Goal: Task Accomplishment & Management: Manage account settings

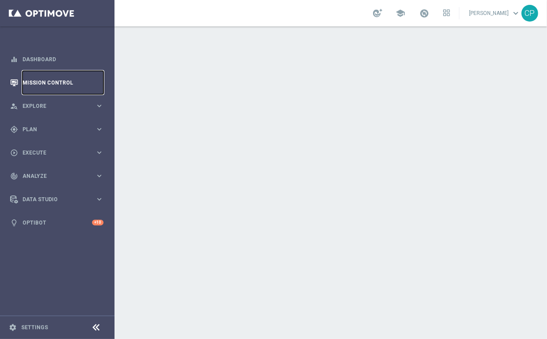
click at [57, 78] on link "Mission Control" at bounding box center [62, 82] width 81 height 23
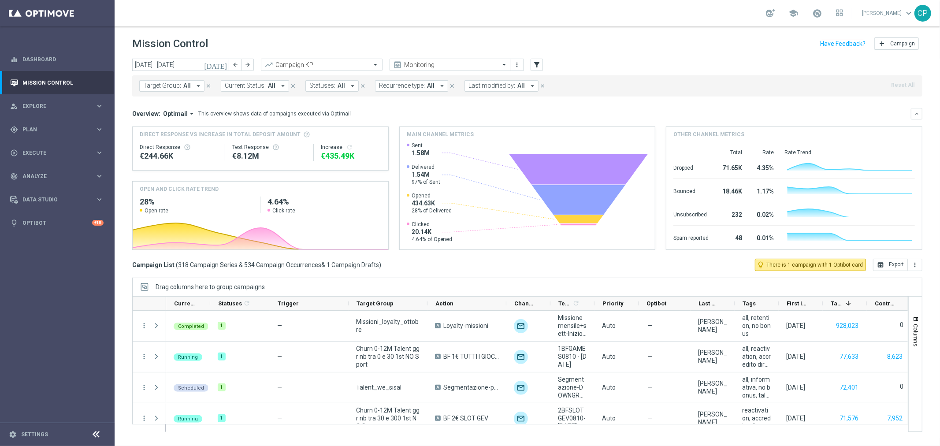
click at [220, 67] on icon "[DATE]" at bounding box center [216, 65] width 24 height 8
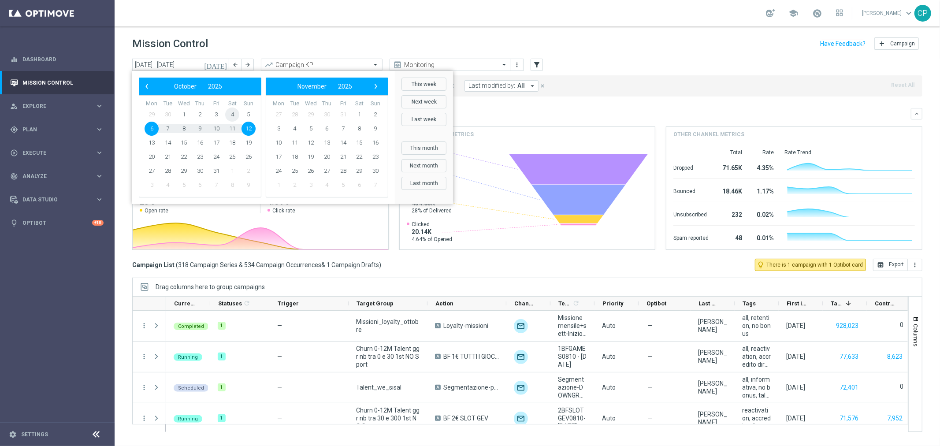
click at [231, 112] on span "4" at bounding box center [232, 115] width 14 height 14
click at [243, 127] on span "12" at bounding box center [248, 129] width 14 height 14
type input "04 Oct 2025 - 12 Oct 2025"
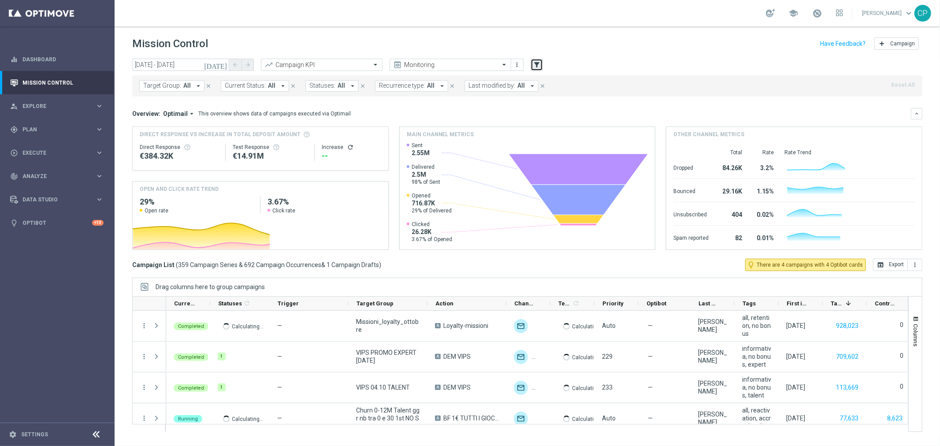
click at [536, 67] on icon "filter_alt" at bounding box center [537, 65] width 8 height 8
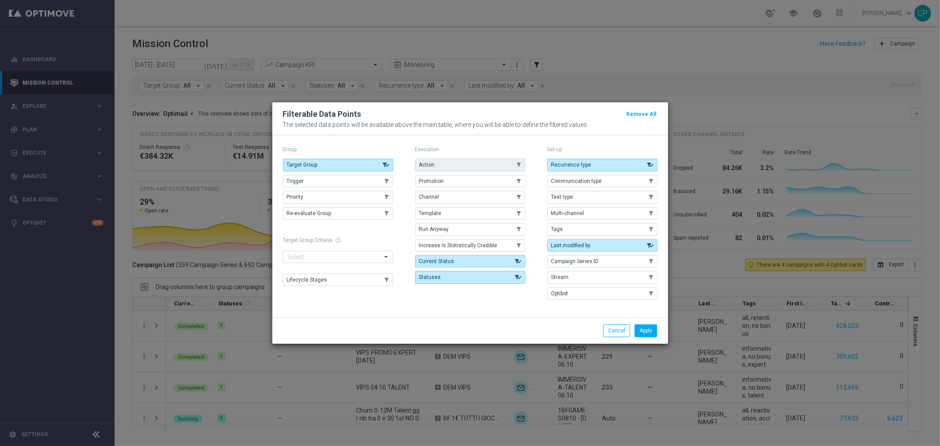
click at [466, 165] on button "Action" at bounding box center [470, 165] width 110 height 12
click at [646, 331] on button "Apply" at bounding box center [646, 330] width 22 height 12
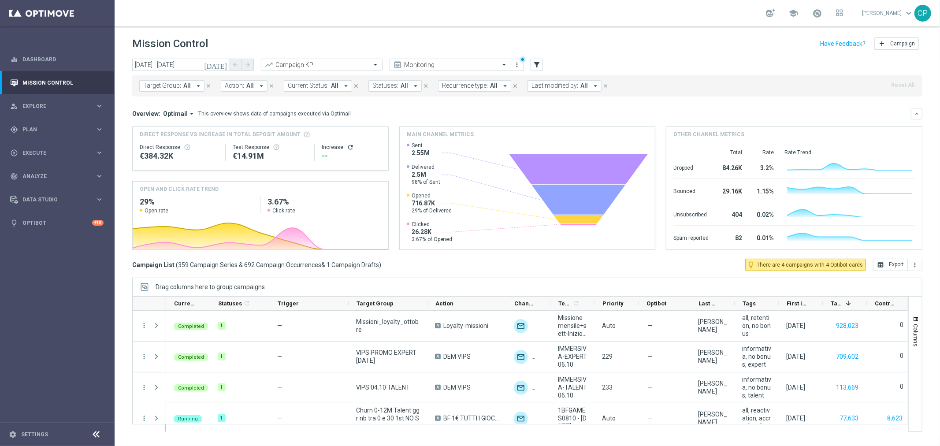
click at [253, 86] on button "Action: All arrow_drop_down" at bounding box center [244, 85] width 47 height 11
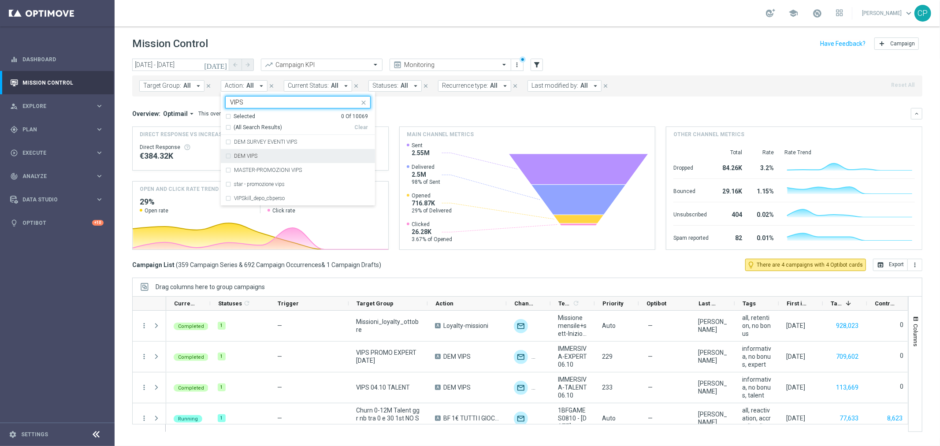
click at [239, 153] on label "DEM VIPS" at bounding box center [245, 155] width 23 height 5
type input "VIPS"
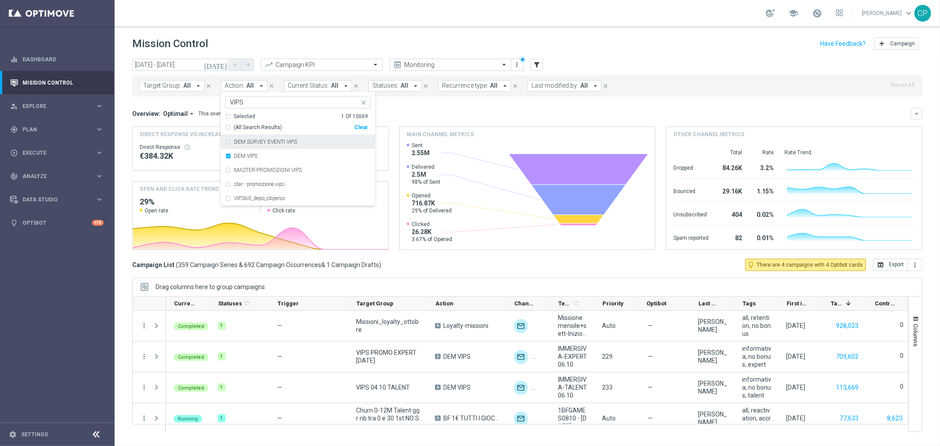
click at [409, 113] on div "Overview: Optimail arrow_drop_down This overview shows data of campaigns execut…" at bounding box center [521, 114] width 779 height 8
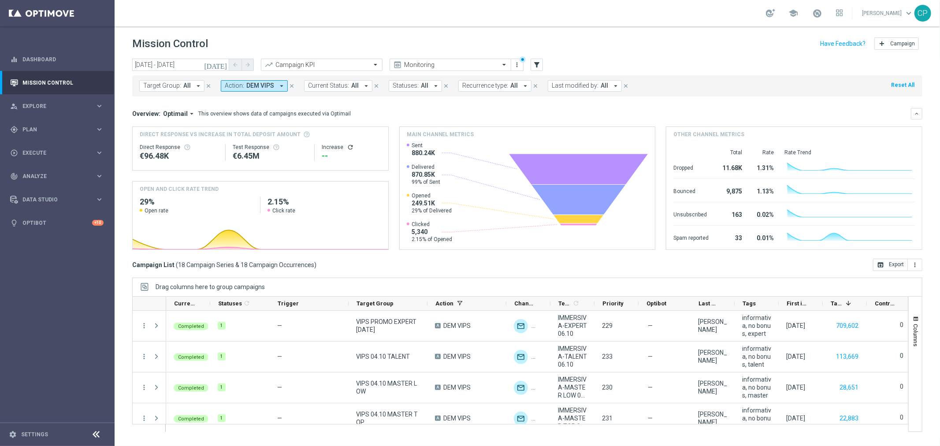
click at [221, 67] on icon "[DATE]" at bounding box center [216, 65] width 24 height 8
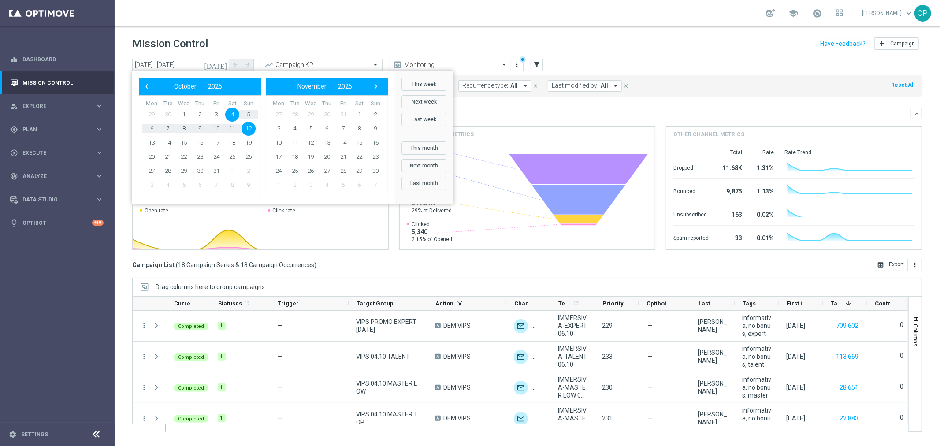
click at [235, 117] on span "4" at bounding box center [232, 115] width 14 height 14
click at [250, 115] on span "5" at bounding box center [248, 115] width 14 height 14
type input "04 Oct 2025 - 05 Oct 2025"
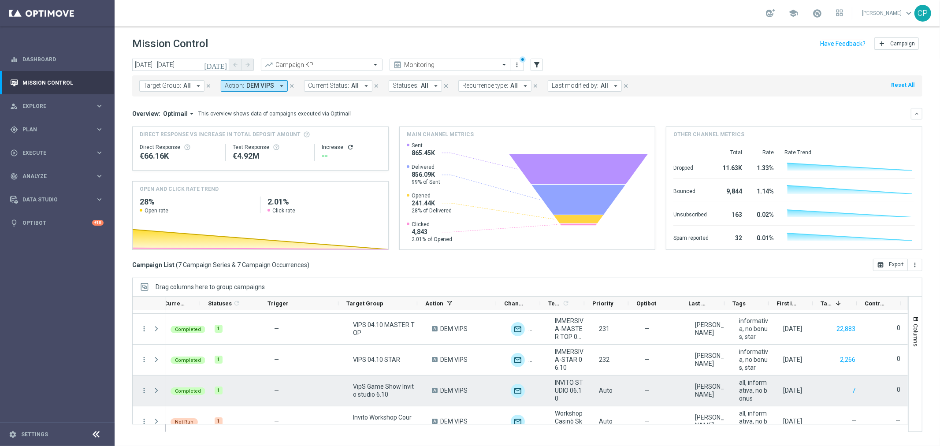
scroll to position [89, 0]
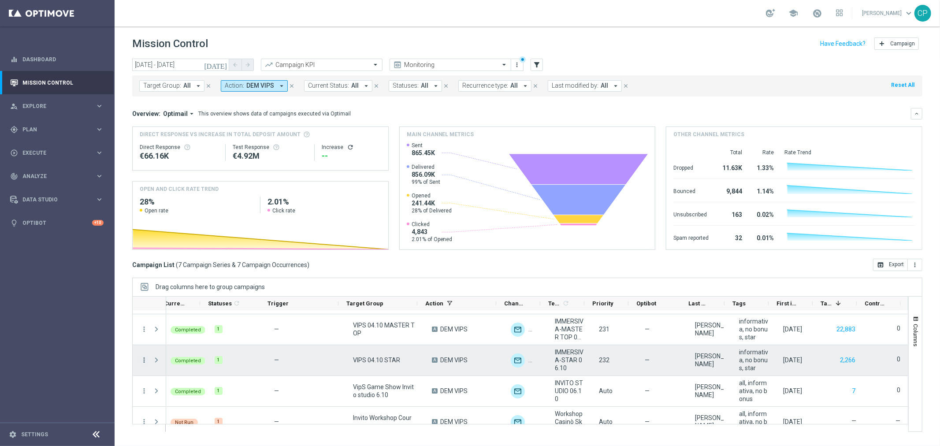
click at [145, 340] on icon "more_vert" at bounding box center [144, 360] width 8 height 8
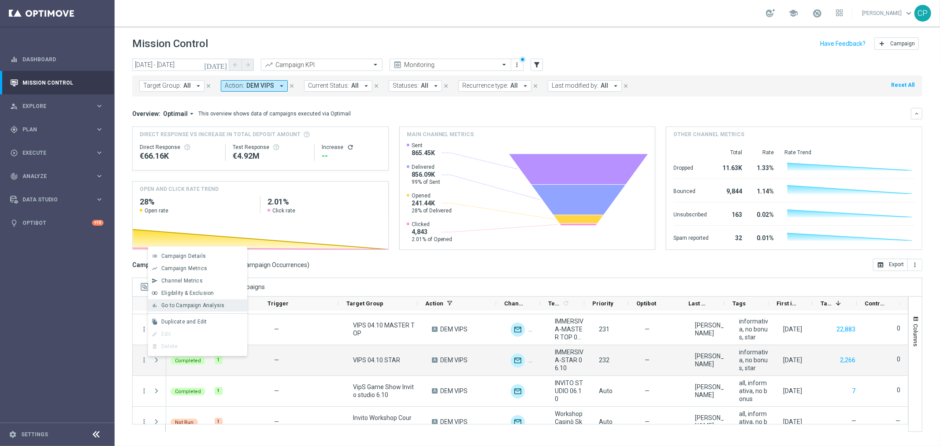
click at [186, 306] on span "Go to Campaign Analysis" at bounding box center [192, 305] width 63 height 6
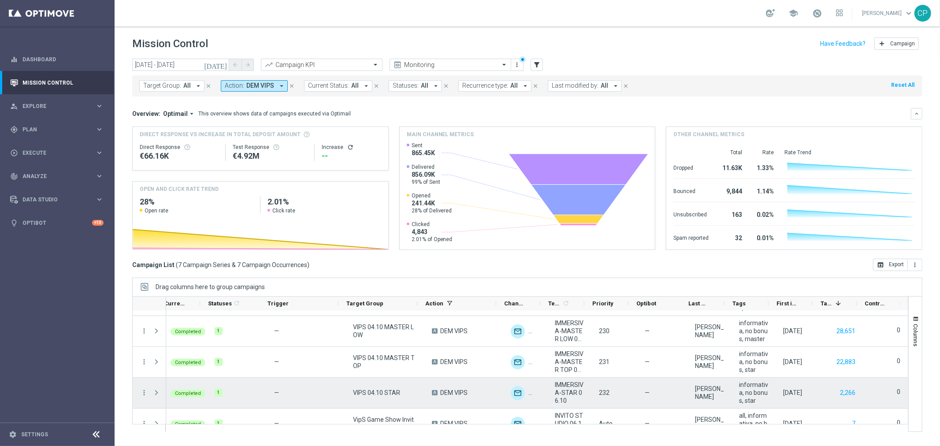
scroll to position [56, 0]
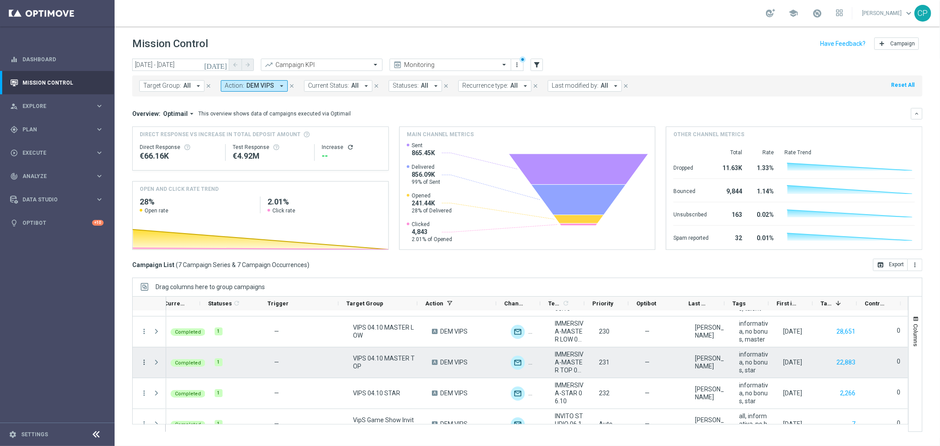
click at [143, 340] on icon "more_vert" at bounding box center [144, 362] width 8 height 8
click at [183, 309] on span "Go to Campaign Analysis" at bounding box center [192, 307] width 63 height 6
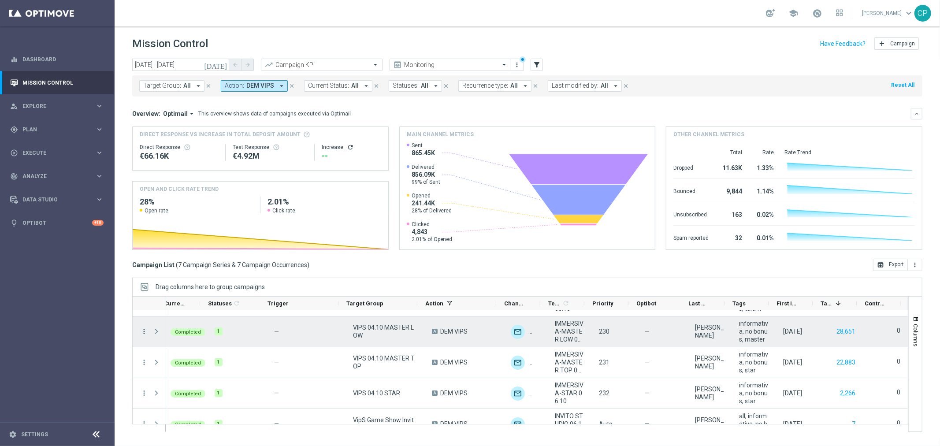
click at [146, 332] on icon "more_vert" at bounding box center [144, 331] width 8 height 8
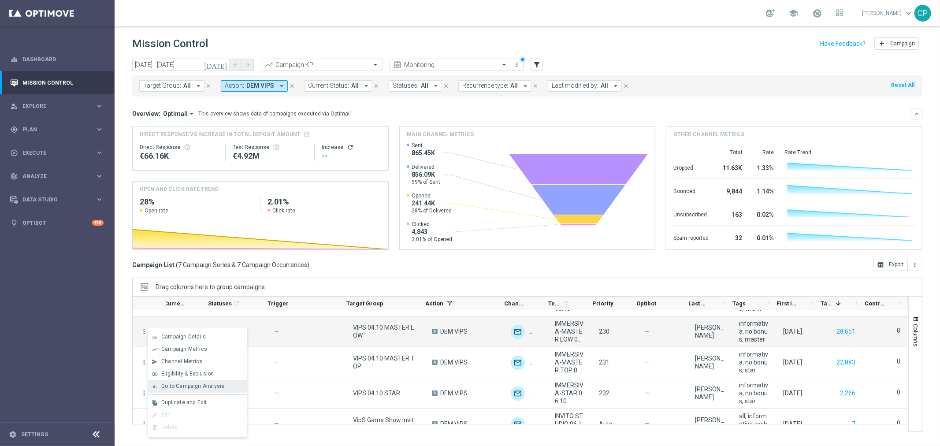
click at [188, 340] on span "Go to Campaign Analysis" at bounding box center [192, 386] width 63 height 6
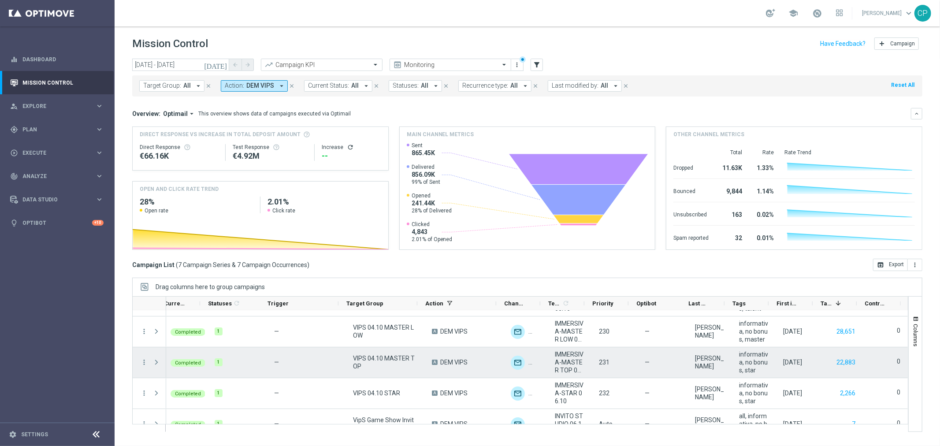
scroll to position [0, 0]
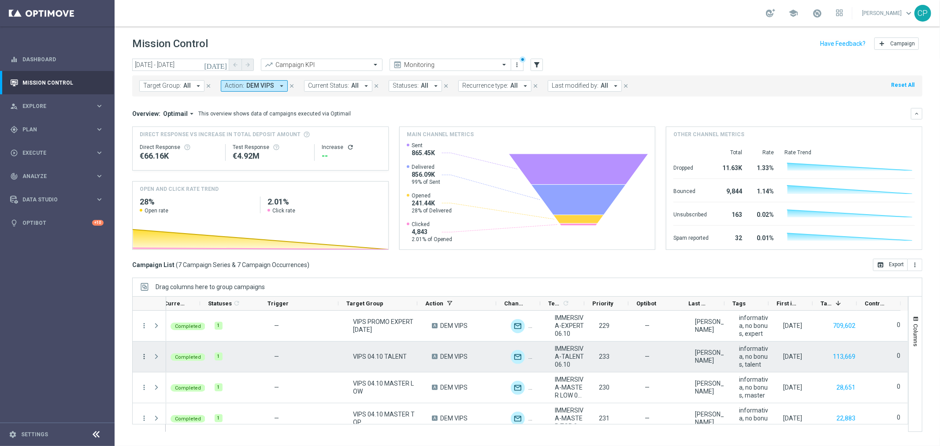
click at [144, 340] on icon "more_vert" at bounding box center [144, 357] width 8 height 8
click at [183, 303] on span "Go to Campaign Analysis" at bounding box center [192, 302] width 63 height 6
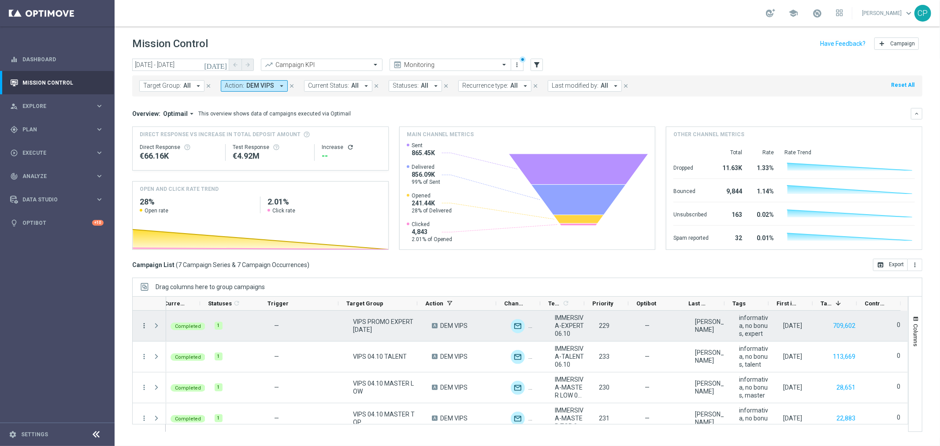
click at [144, 327] on icon "more_vert" at bounding box center [144, 326] width 8 height 8
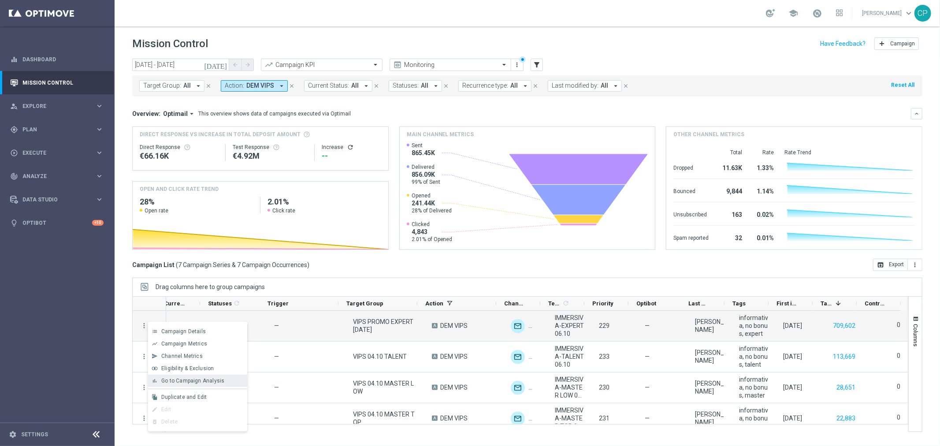
click at [195, 340] on span "Go to Campaign Analysis" at bounding box center [192, 381] width 63 height 6
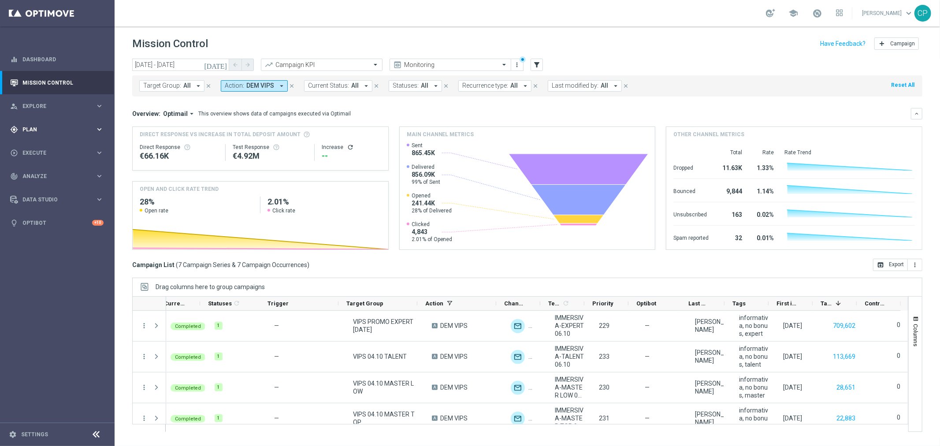
click at [74, 126] on div "gps_fixed Plan" at bounding box center [52, 130] width 85 height 8
click at [50, 145] on link "Target Groups" at bounding box center [57, 147] width 69 height 7
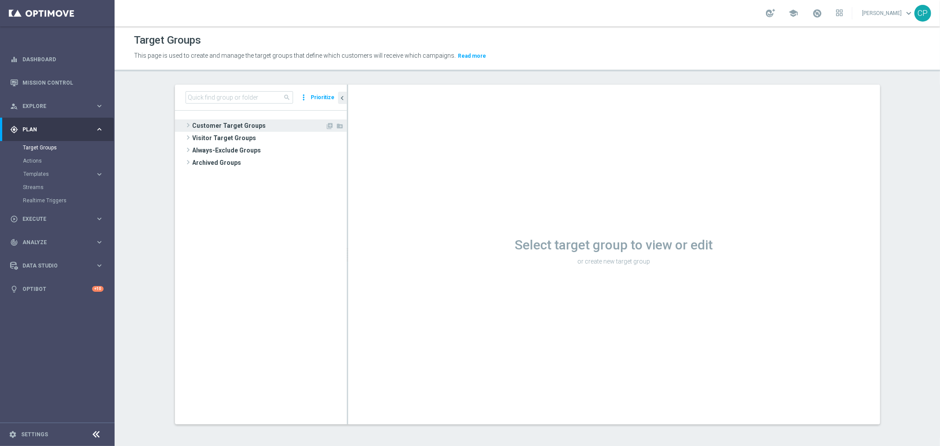
click at [206, 119] on span "Customer Target Groups" at bounding box center [259, 125] width 133 height 12
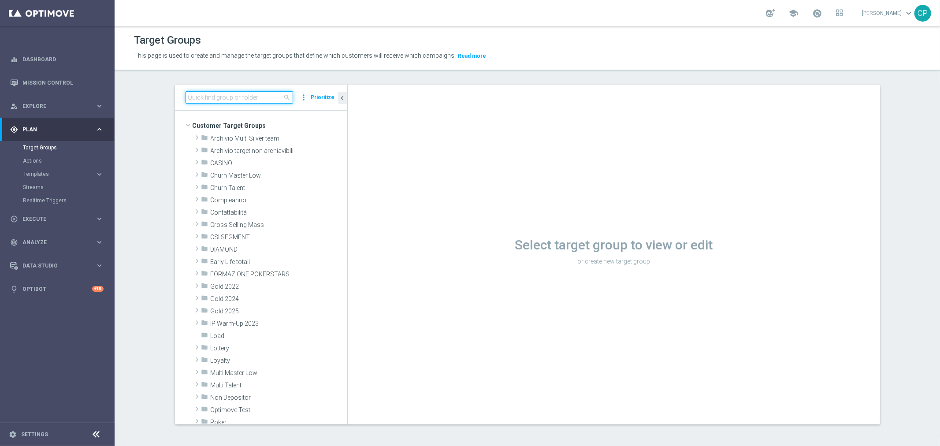
click at [230, 98] on input at bounding box center [240, 97] width 108 height 12
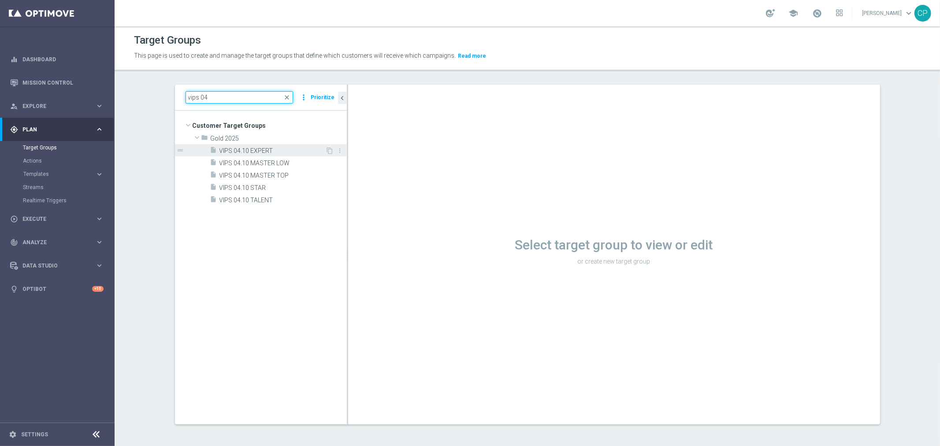
type input "vips 04"
click at [255, 151] on span "VIPS 04.10 EXPERT" at bounding box center [272, 150] width 106 height 7
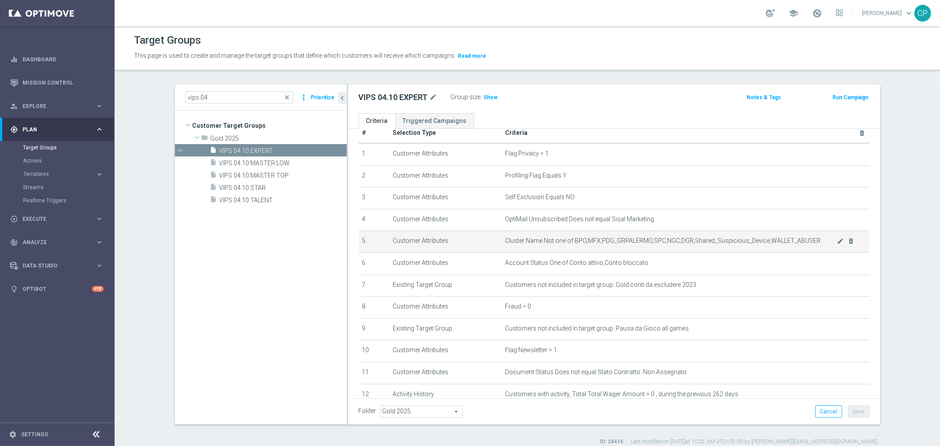
scroll to position [16, 0]
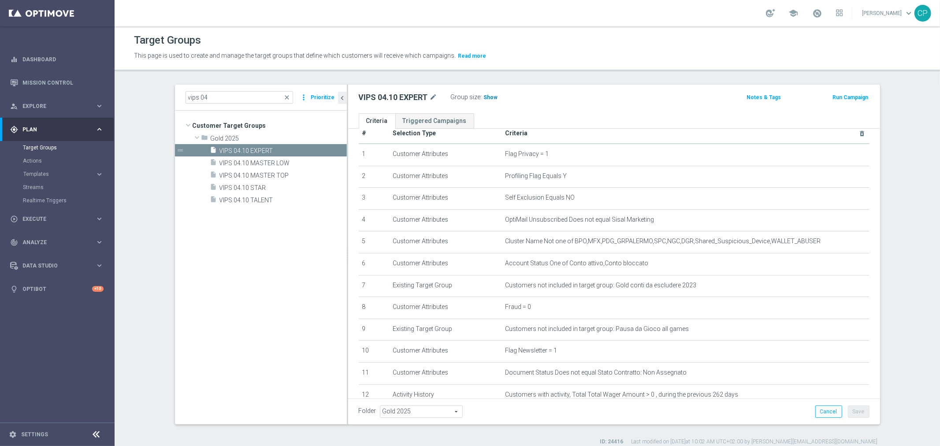
click at [490, 95] on span "Show" at bounding box center [491, 97] width 14 height 6
click at [257, 197] on span "VIPS 04.10 TALENT" at bounding box center [272, 200] width 106 height 7
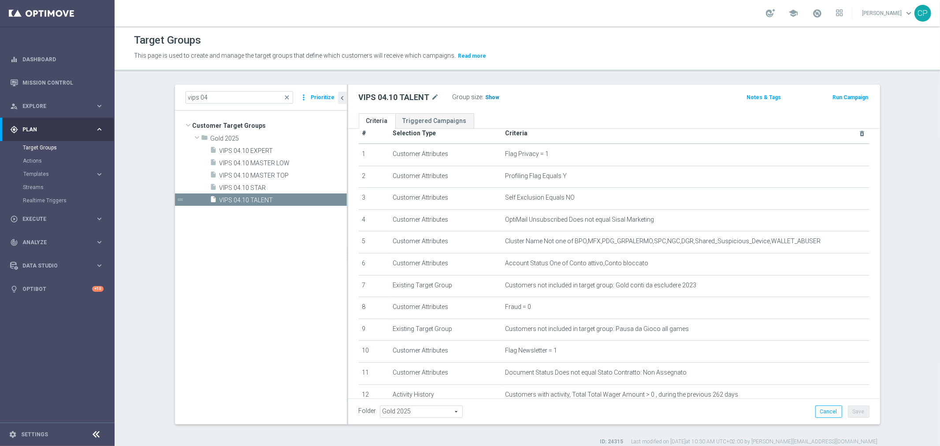
click at [486, 96] on span "Show" at bounding box center [493, 97] width 14 height 6
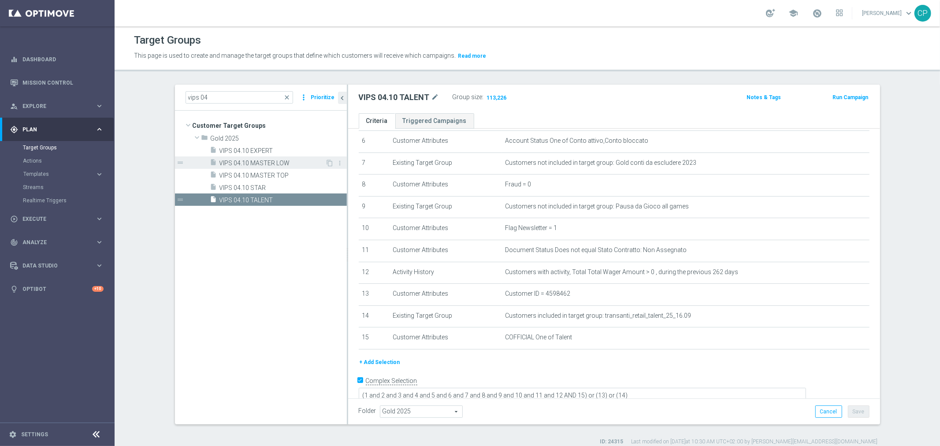
click at [271, 163] on span "VIPS 04.10 MASTER LOW" at bounding box center [272, 163] width 106 height 7
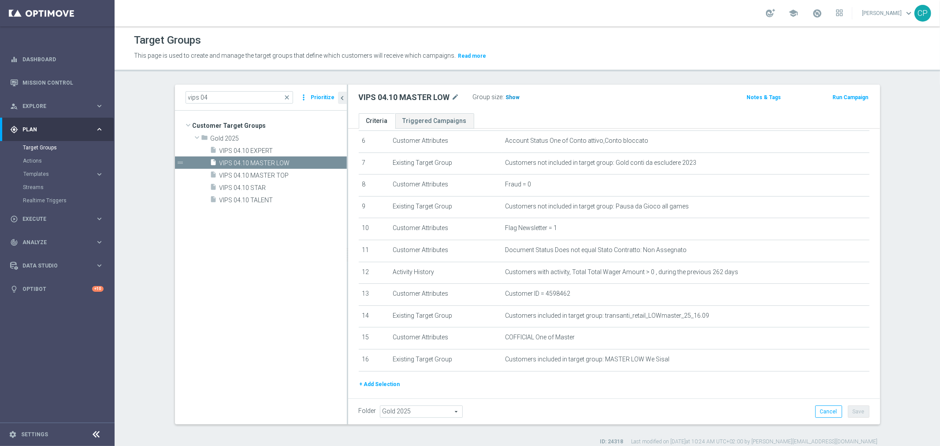
click at [512, 98] on span "Show" at bounding box center [513, 97] width 14 height 6
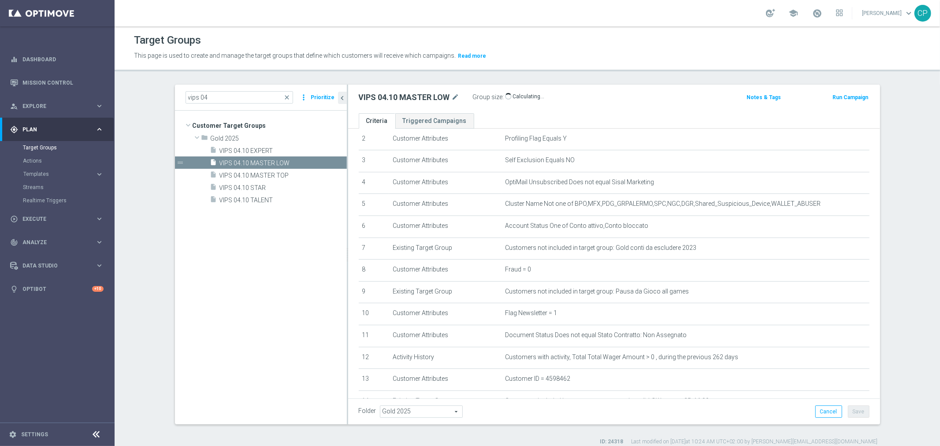
scroll to position [43, 0]
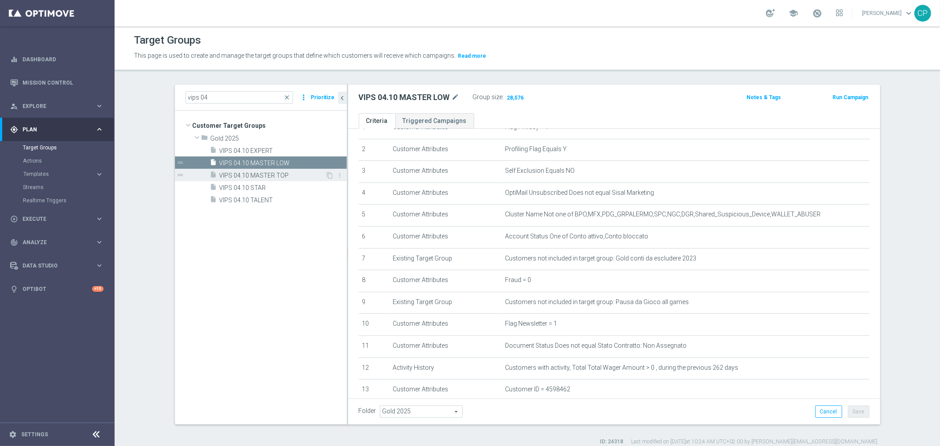
click at [272, 173] on span "VIPS 04.10 MASTER TOP" at bounding box center [272, 175] width 106 height 7
click at [507, 97] on span "Show" at bounding box center [512, 97] width 14 height 6
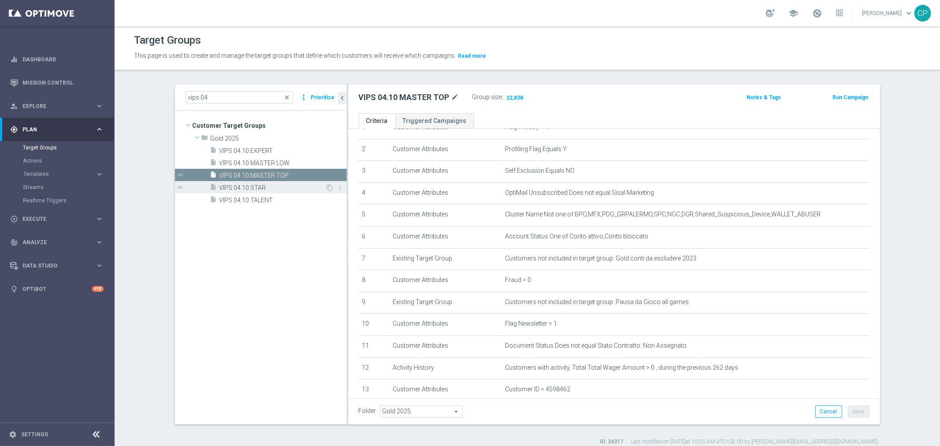
click at [242, 184] on span "VIPS 04.10 STAR" at bounding box center [272, 187] width 106 height 7
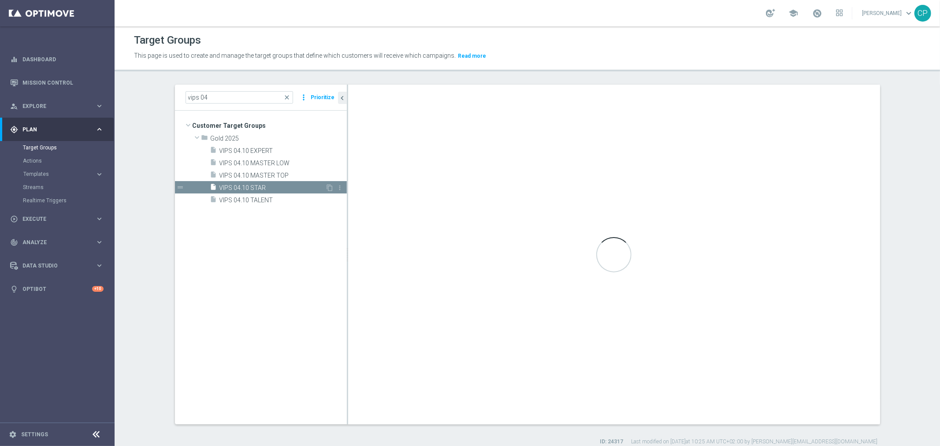
type textarea "(1 and 2 and 3 and 4 and 5 and 6 and 7 and 8 and 9 and 10 and 11 and 12 AND 15)…"
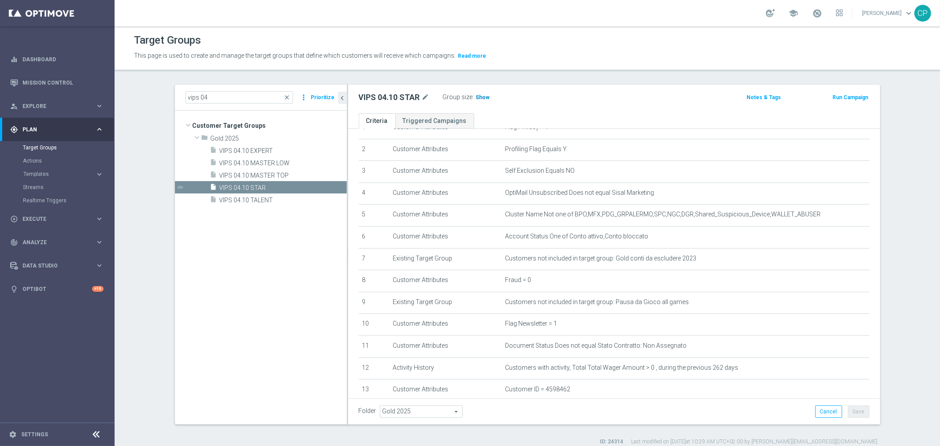
click at [482, 96] on span "Show" at bounding box center [483, 97] width 14 height 6
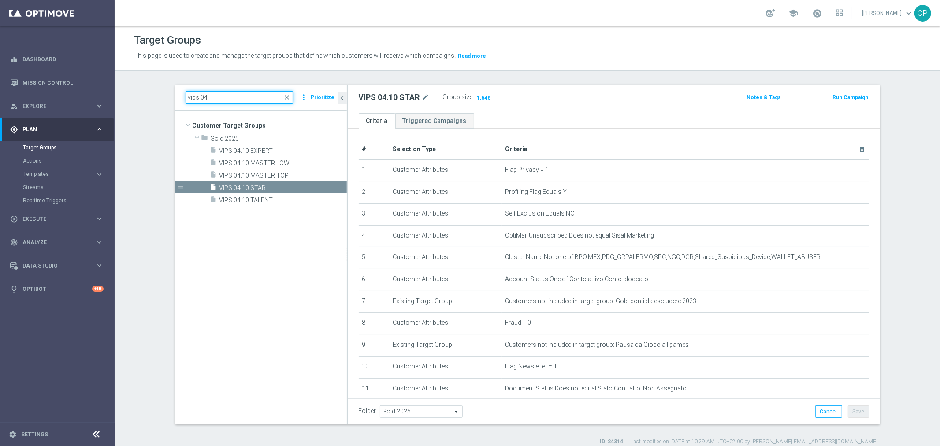
drag, startPoint x: 240, startPoint y: 99, endPoint x: 145, endPoint y: 90, distance: 96.0
click at [145, 90] on section "vips 04 close more_vert Prioritize Customer Target Groups library_add create_ne…" at bounding box center [527, 265] width 825 height 361
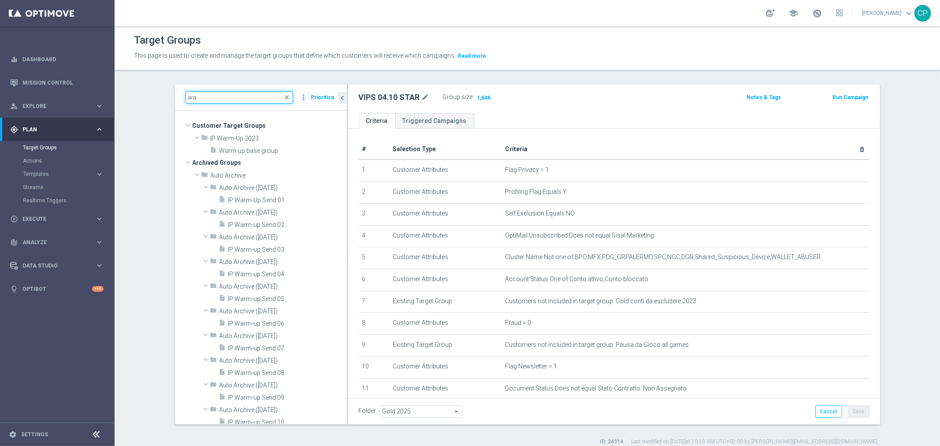
type input "w"
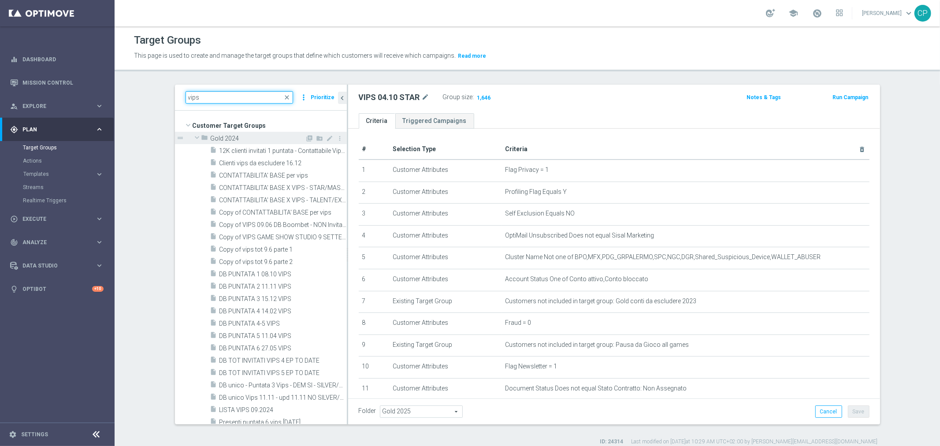
type input "vips"
click at [192, 136] on span at bounding box center [197, 137] width 11 height 9
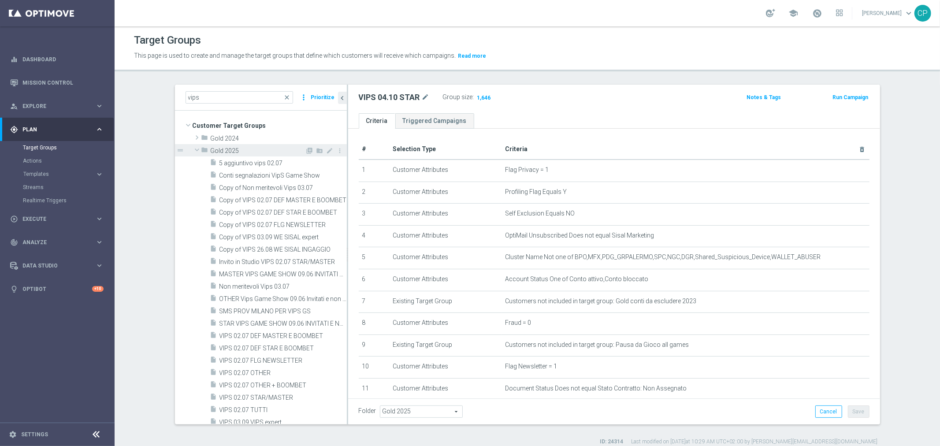
click at [192, 148] on span at bounding box center [197, 149] width 11 height 9
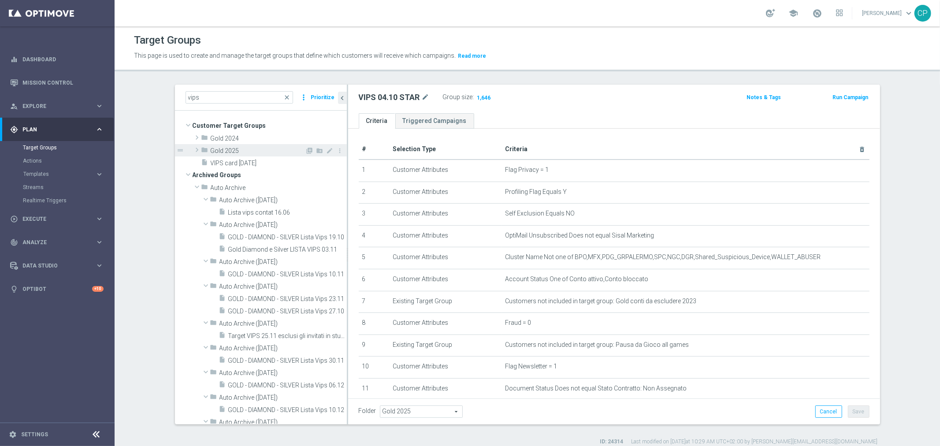
click at [237, 150] on span "Gold 2025" at bounding box center [258, 150] width 95 height 7
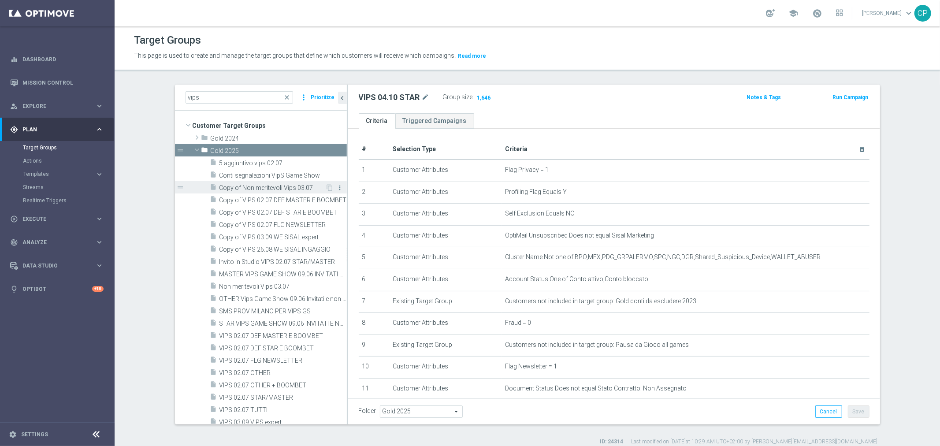
click at [337, 189] on icon "more_vert" at bounding box center [340, 187] width 7 height 7
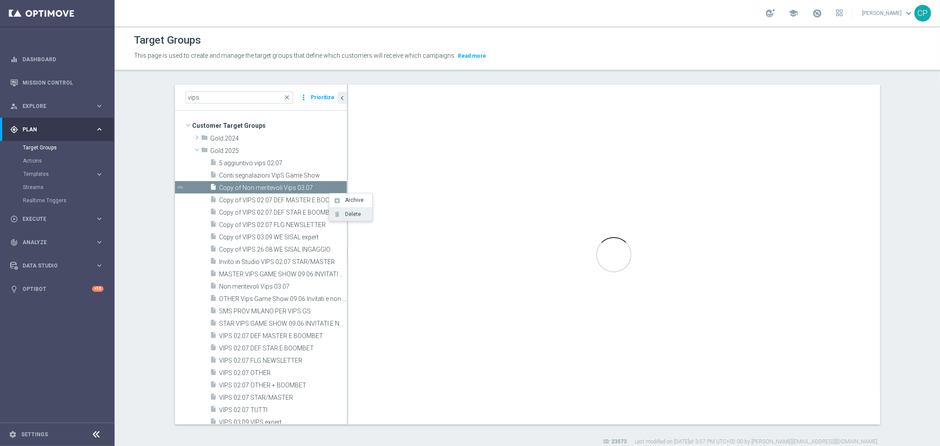
checkbox input "false"
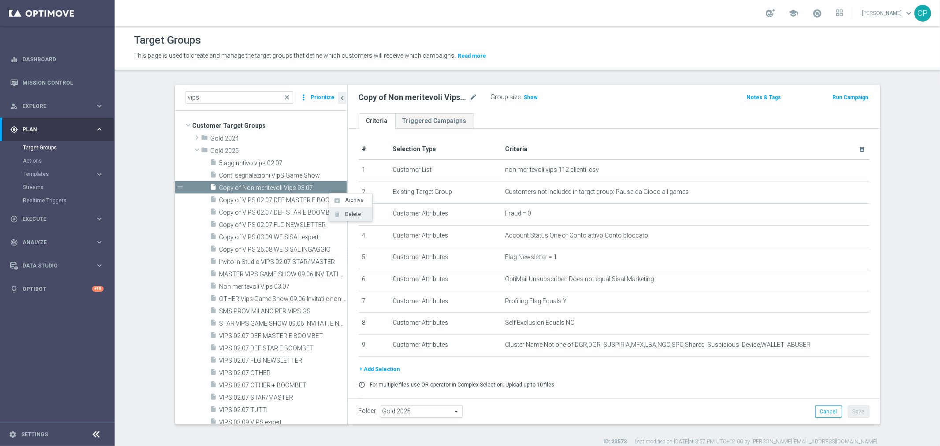
click at [344, 215] on span "Delete" at bounding box center [351, 214] width 19 height 6
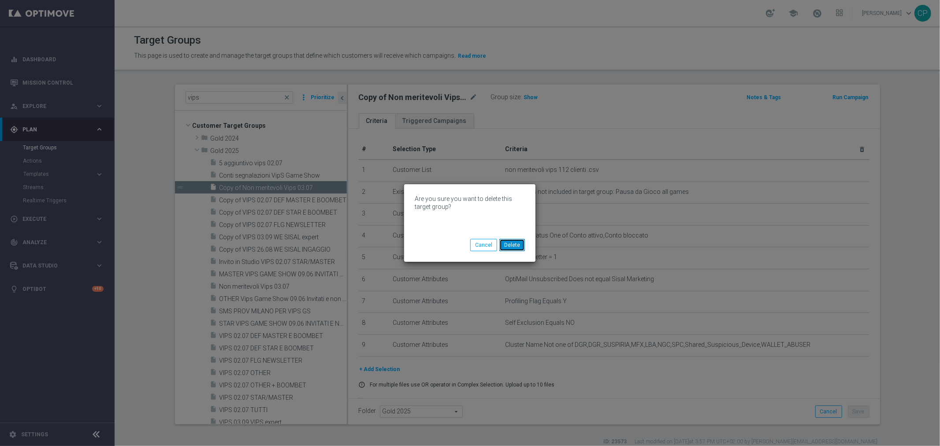
click at [516, 245] on button "Delete" at bounding box center [512, 245] width 26 height 12
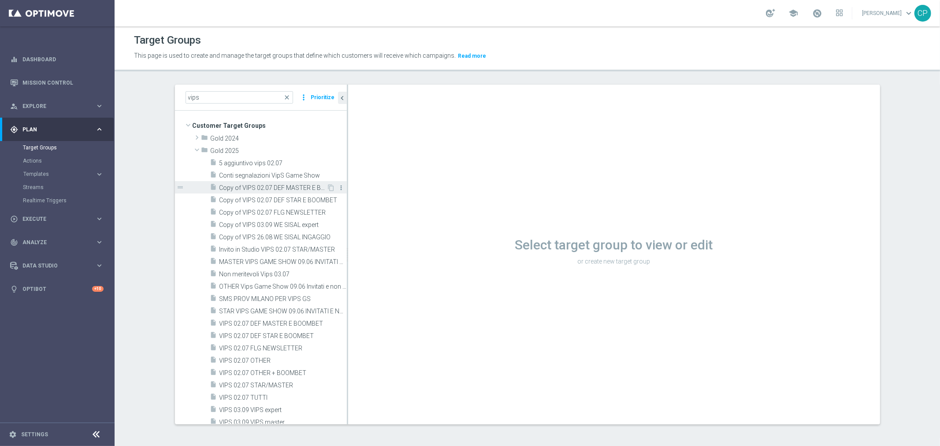
click at [338, 189] on icon "more_vert" at bounding box center [341, 187] width 7 height 7
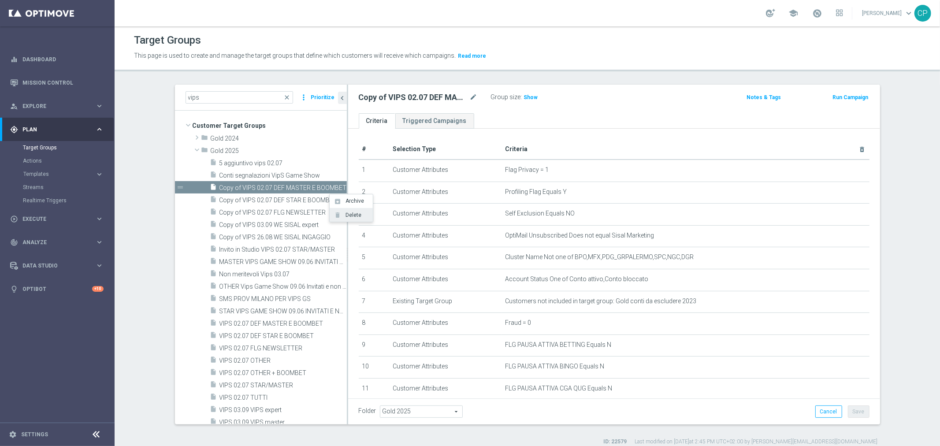
click at [345, 213] on span "Delete" at bounding box center [351, 215] width 19 height 6
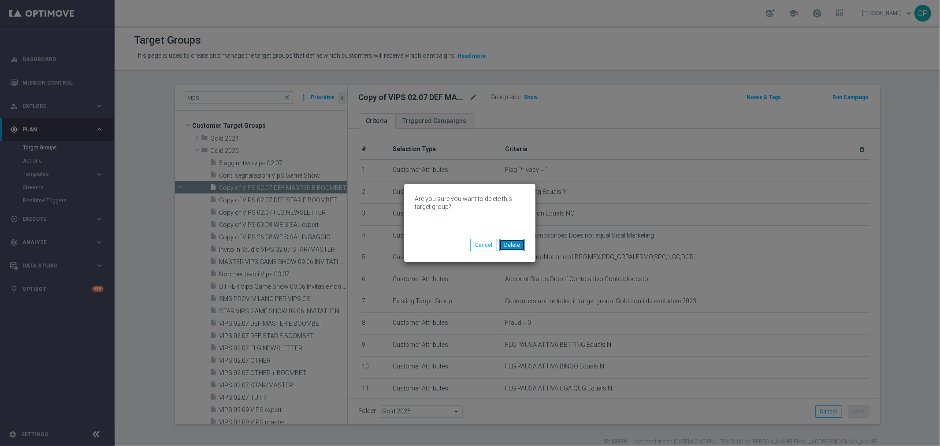
click at [514, 245] on button "Delete" at bounding box center [512, 245] width 26 height 12
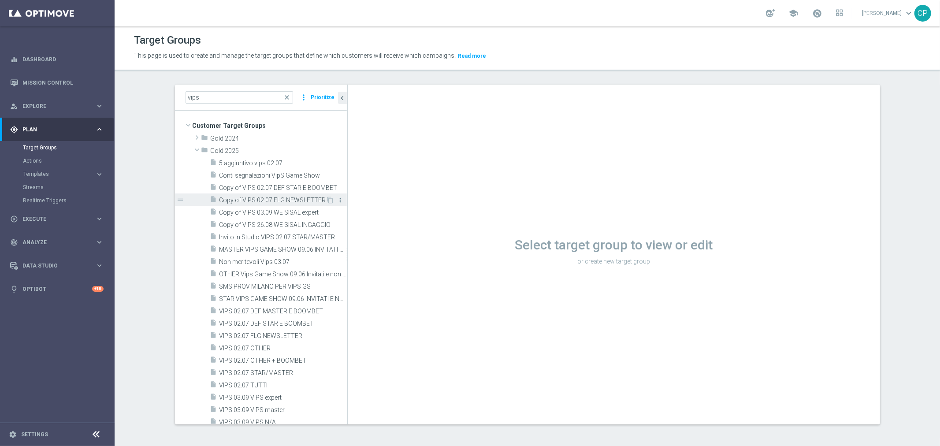
click at [337, 200] on icon "more_vert" at bounding box center [340, 200] width 7 height 7
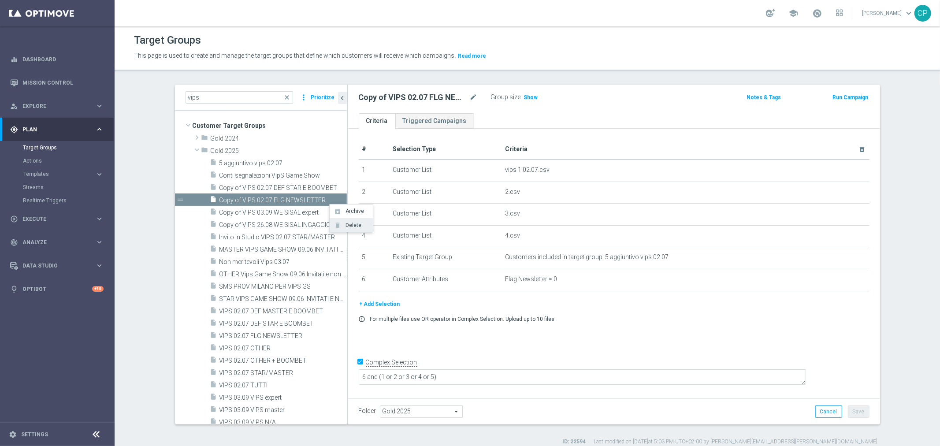
click at [345, 224] on span "Delete" at bounding box center [351, 225] width 19 height 6
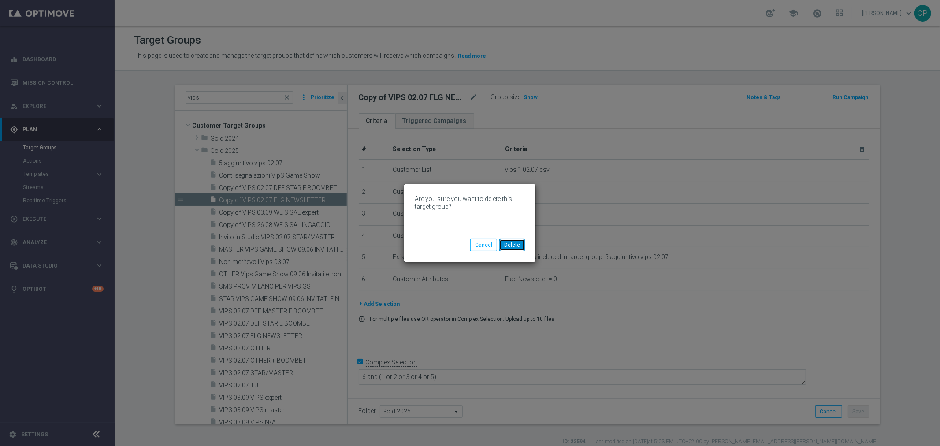
click at [512, 244] on button "Delete" at bounding box center [512, 245] width 26 height 12
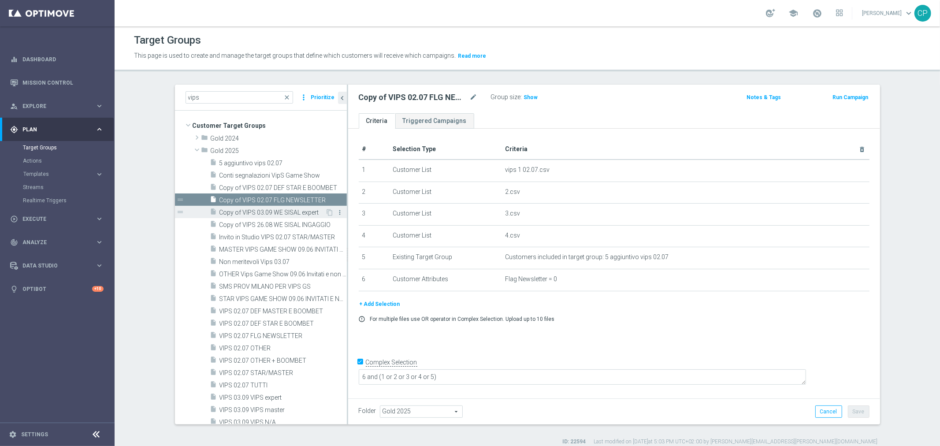
click at [337, 212] on icon "more_vert" at bounding box center [340, 212] width 7 height 7
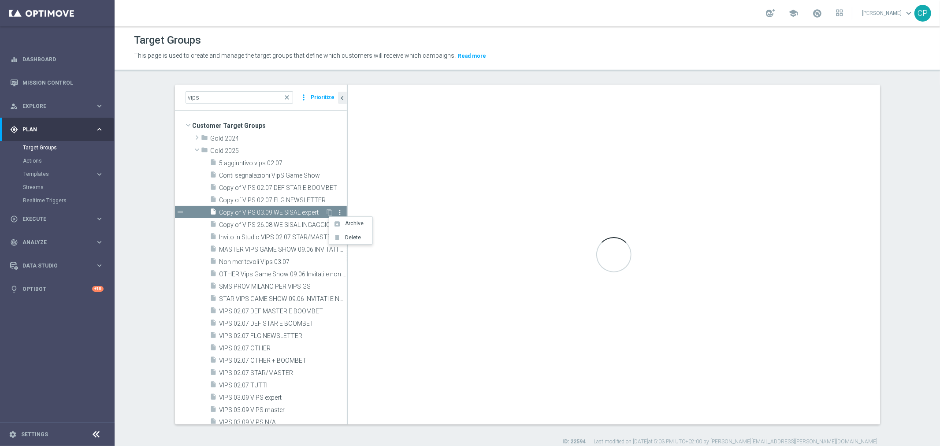
type textarea "(1 and 2 and 3 and 4 and 5 and 6 and 7 and 8 and 9 and 10 and 11 and 12 and 13 …"
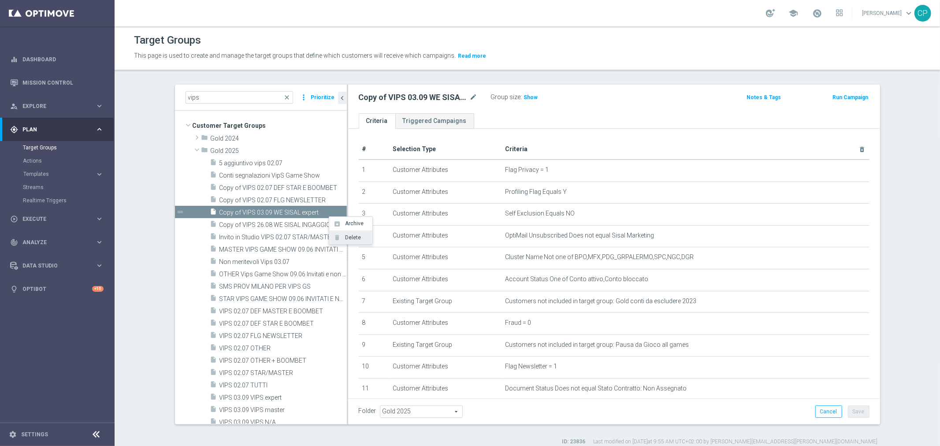
click at [347, 235] on span "Delete" at bounding box center [351, 237] width 19 height 6
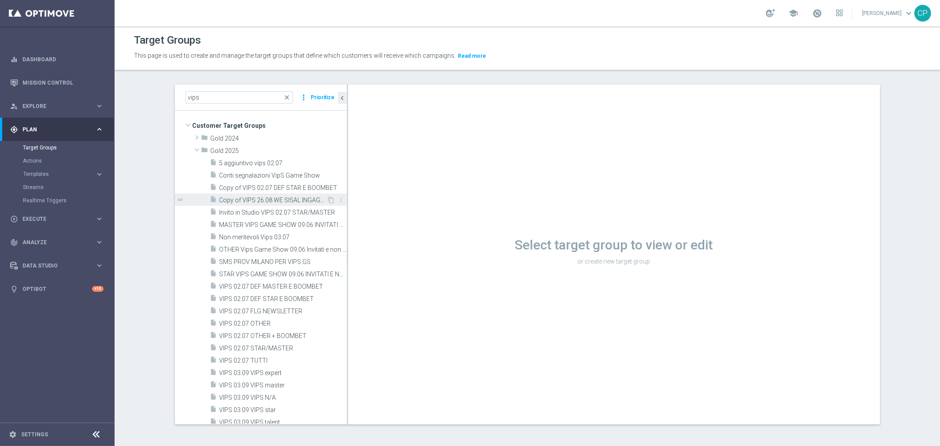
click at [290, 197] on span "Copy of VIPS 26.08 WE SISAL INGAGGIO" at bounding box center [273, 200] width 108 height 7
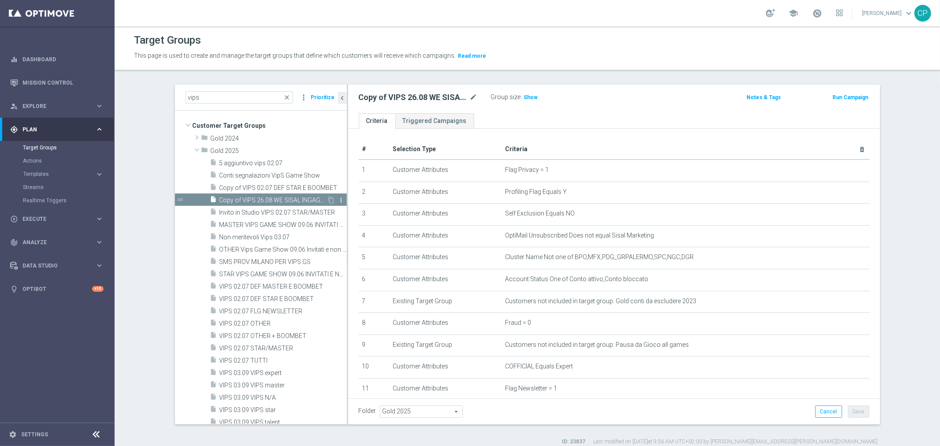
click at [338, 198] on icon "more_vert" at bounding box center [341, 200] width 7 height 7
click at [349, 223] on span "Delete" at bounding box center [352, 224] width 19 height 6
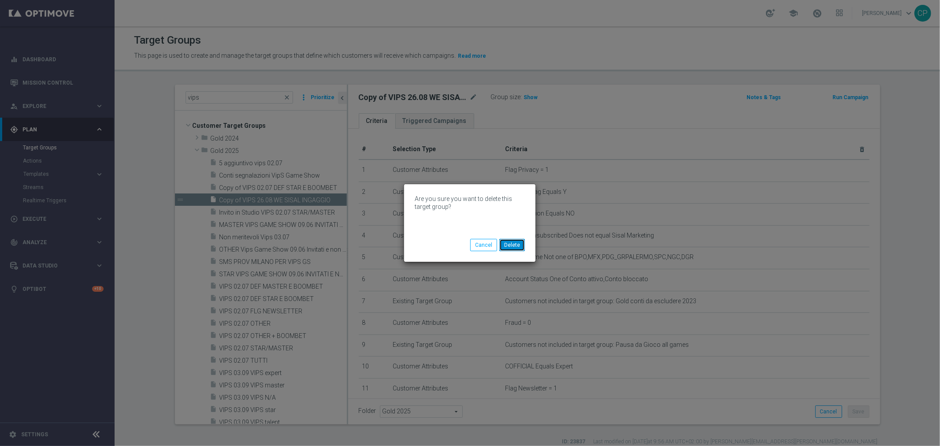
click at [510, 243] on button "Delete" at bounding box center [512, 245] width 26 height 12
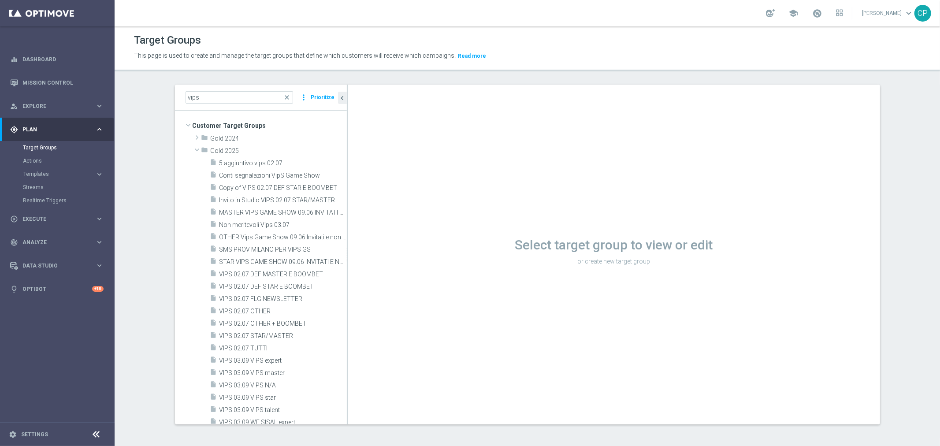
click at [293, 184] on span "Copy of VIPS 02.07 DEF STAR E BOOMBET" at bounding box center [282, 187] width 127 height 7
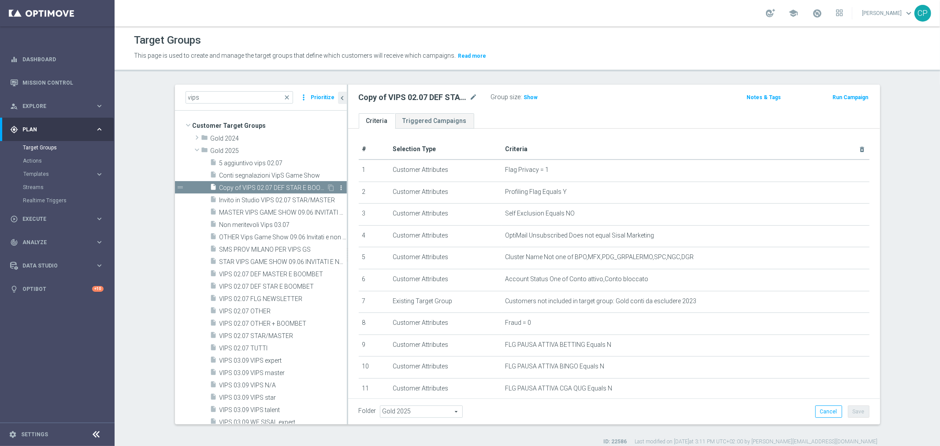
click at [338, 188] on icon "more_vert" at bounding box center [341, 187] width 7 height 7
click at [350, 215] on span "Delete" at bounding box center [353, 213] width 19 height 6
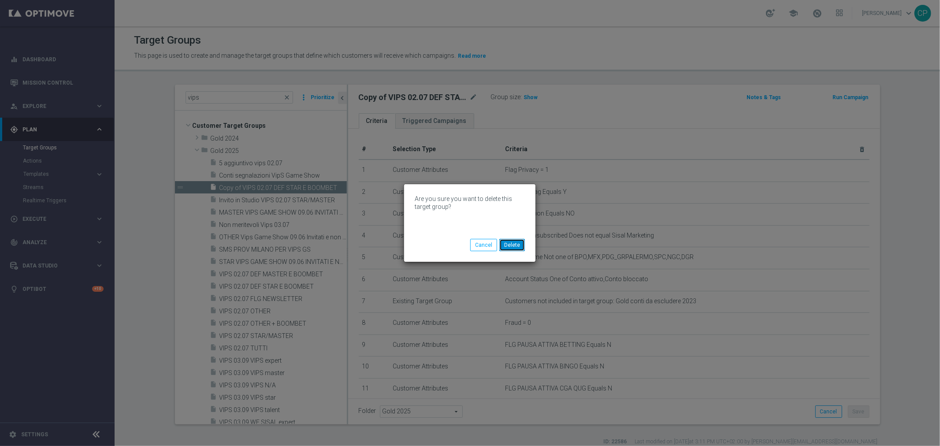
click at [514, 246] on button "Delete" at bounding box center [512, 245] width 26 height 12
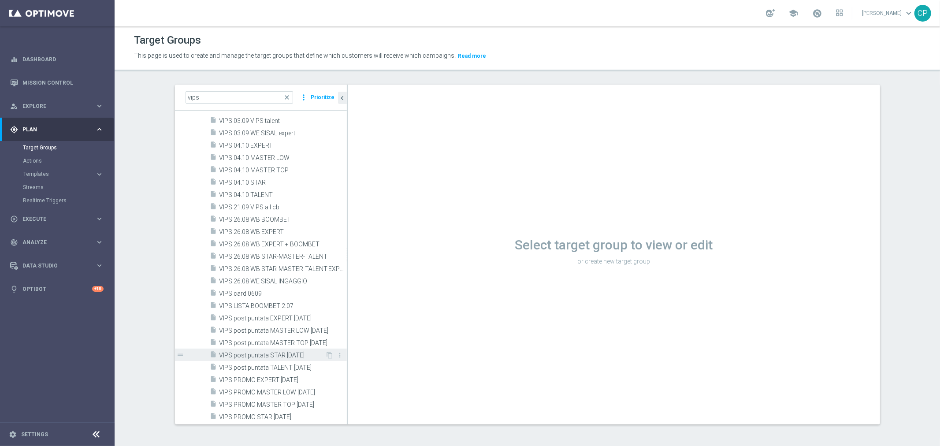
scroll to position [275, 0]
click at [282, 207] on span "VIPS 21.09 VIPS all cb" at bounding box center [272, 207] width 106 height 7
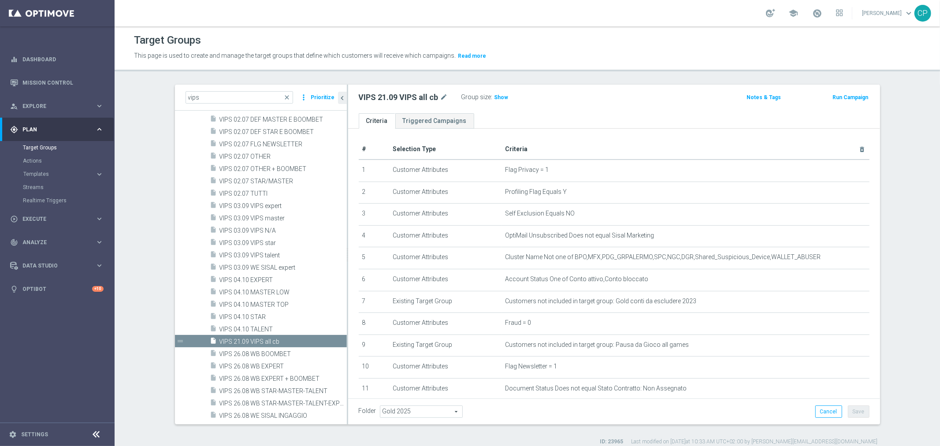
scroll to position [135, 0]
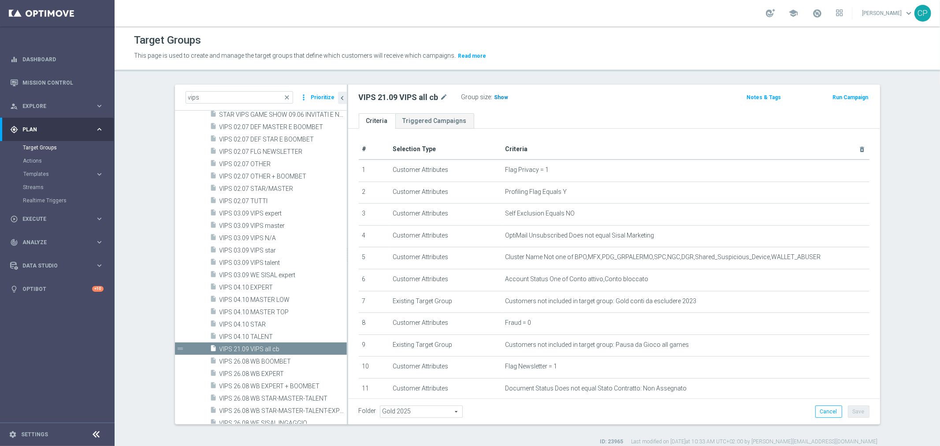
click at [494, 96] on span "Show" at bounding box center [501, 97] width 14 height 6
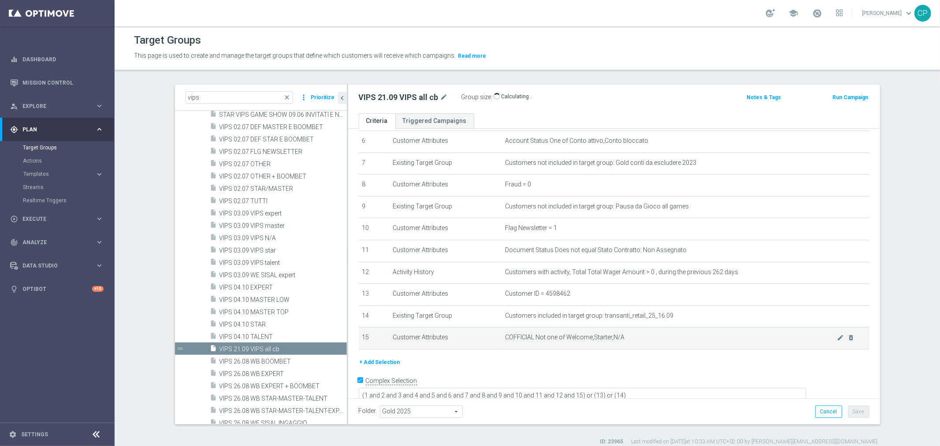
scroll to position [8, 0]
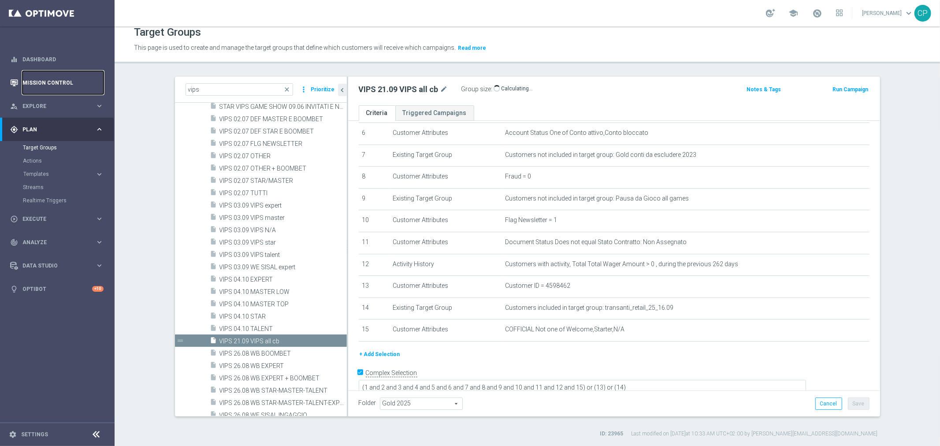
click at [69, 82] on link "Mission Control" at bounding box center [62, 82] width 81 height 23
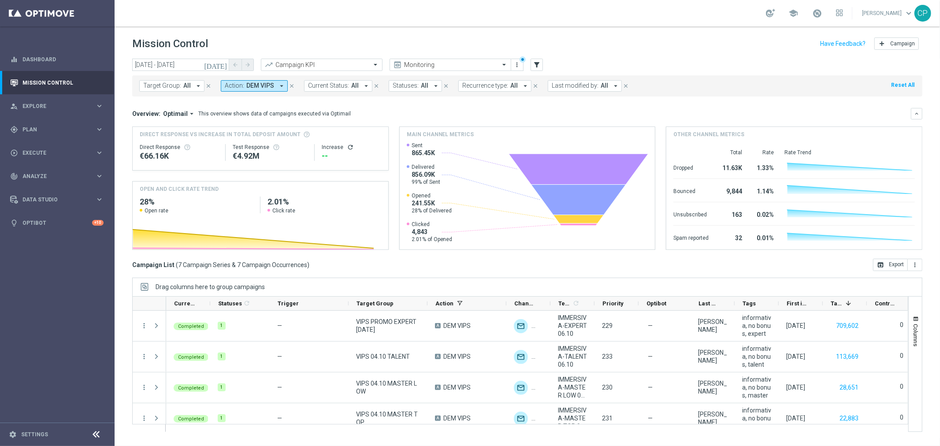
click at [221, 65] on icon "[DATE]" at bounding box center [216, 65] width 24 height 8
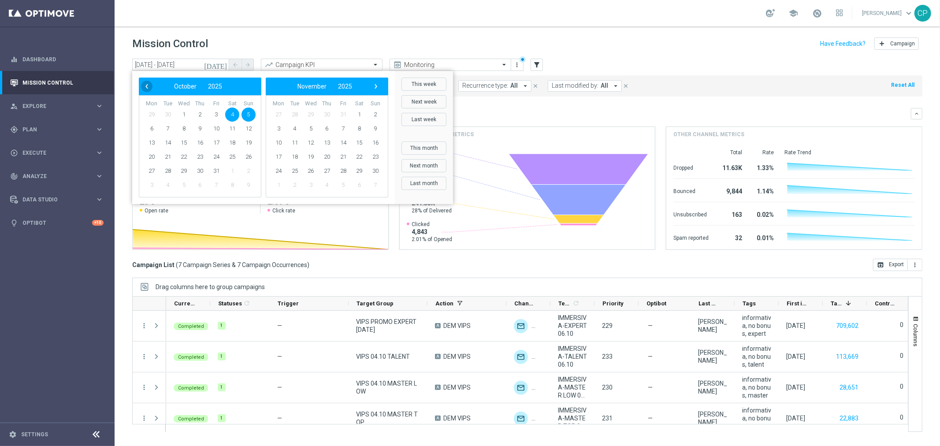
click at [146, 87] on span "‹" at bounding box center [146, 86] width 11 height 11
click at [234, 142] on span "20" at bounding box center [232, 143] width 14 height 14
click at [248, 145] on span "21" at bounding box center [248, 143] width 14 height 14
type input "20 Sep 2025 - 21 Sep 2025"
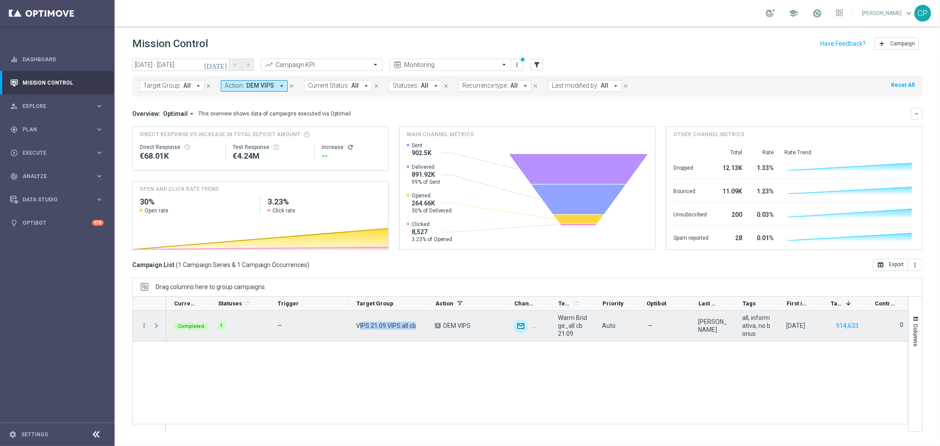
drag, startPoint x: 420, startPoint y: 327, endPoint x: 360, endPoint y: 332, distance: 61.0
click at [360, 332] on div "VIPS 21.09 VIPS all cb" at bounding box center [388, 326] width 79 height 30
click at [147, 327] on icon "more_vert" at bounding box center [144, 326] width 8 height 8
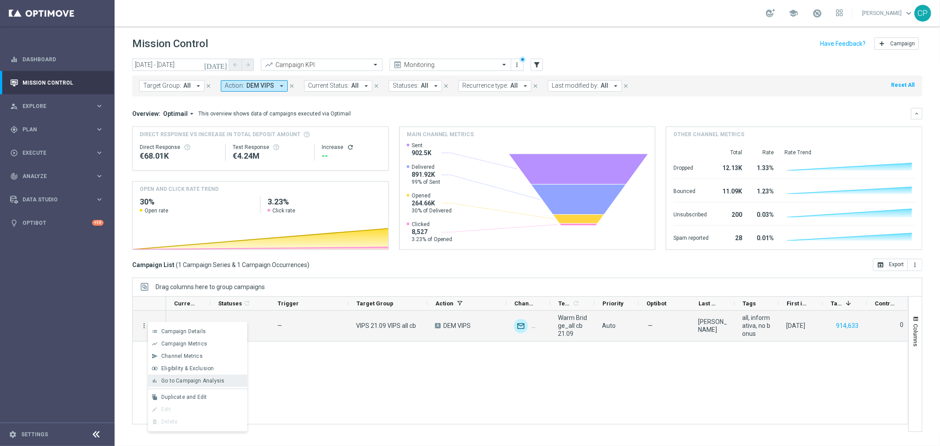
click at [172, 340] on span "Go to Campaign Analysis" at bounding box center [192, 381] width 63 height 6
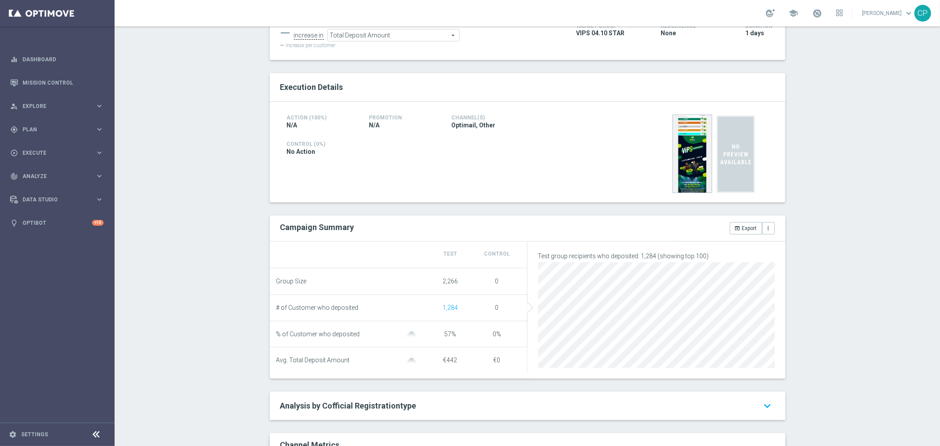
scroll to position [136, 0]
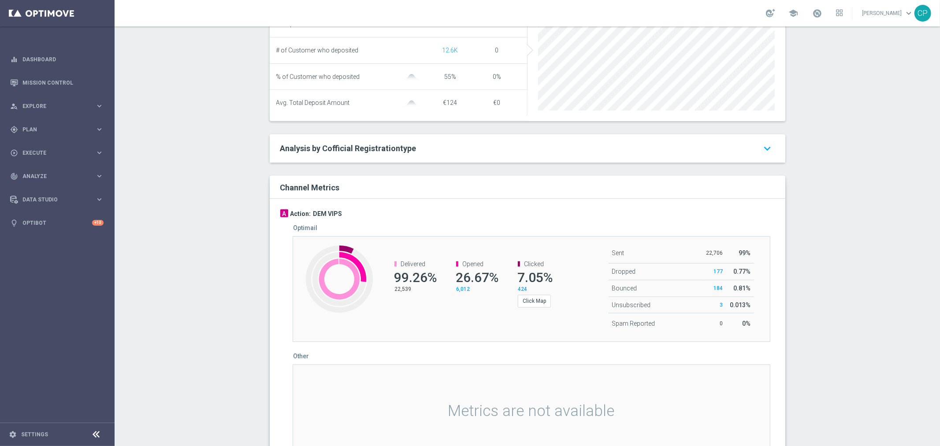
scroll to position [393, 0]
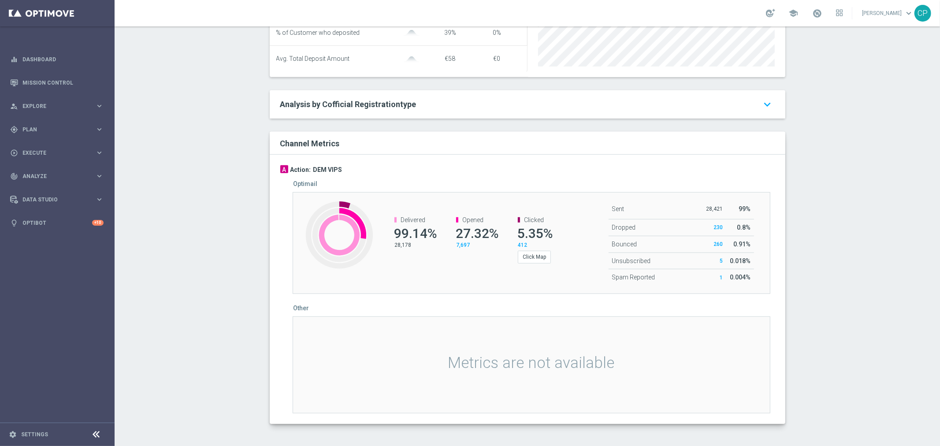
scroll to position [437, 0]
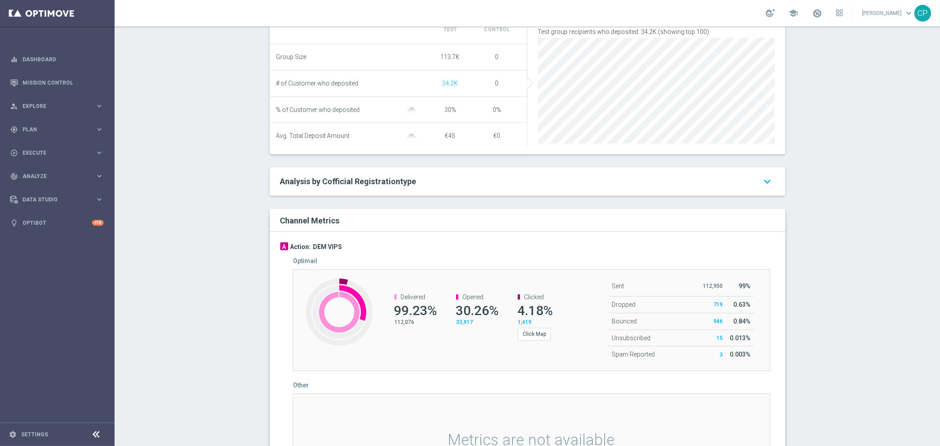
scroll to position [360, 0]
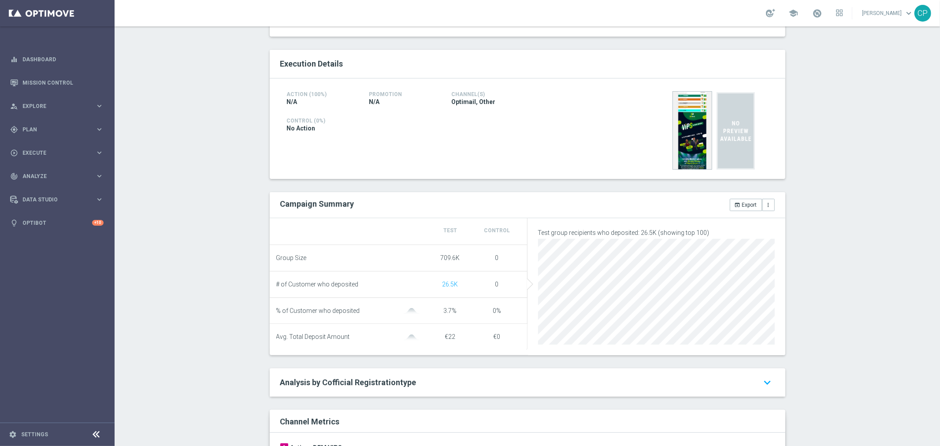
scroll to position [143, 0]
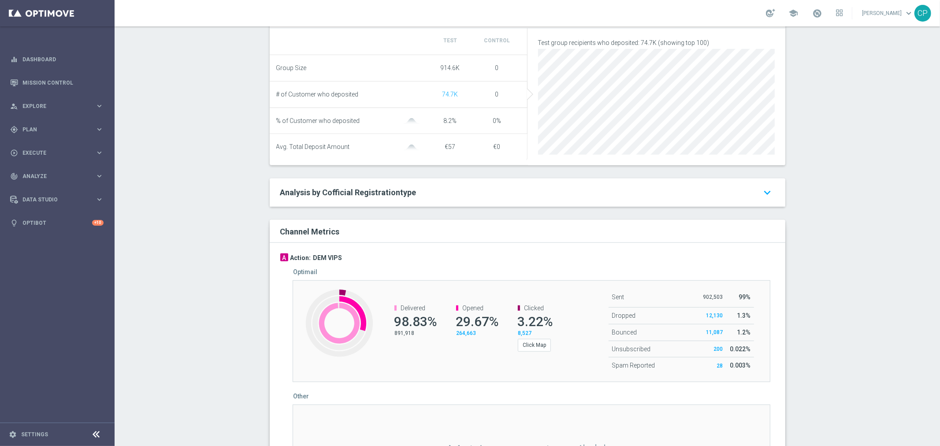
scroll to position [441, 0]
